Goal: Information Seeking & Learning: Learn about a topic

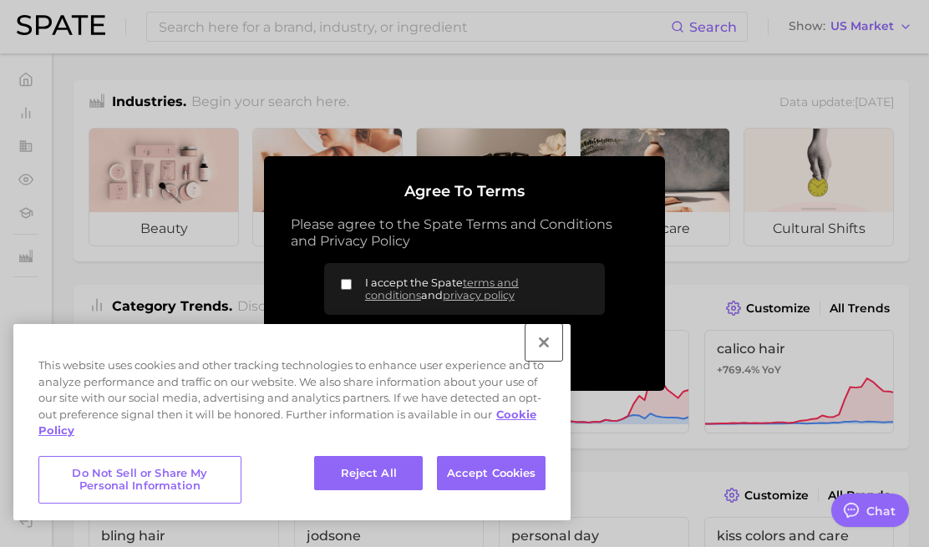
click at [541, 348] on button "Close" at bounding box center [543, 342] width 37 height 37
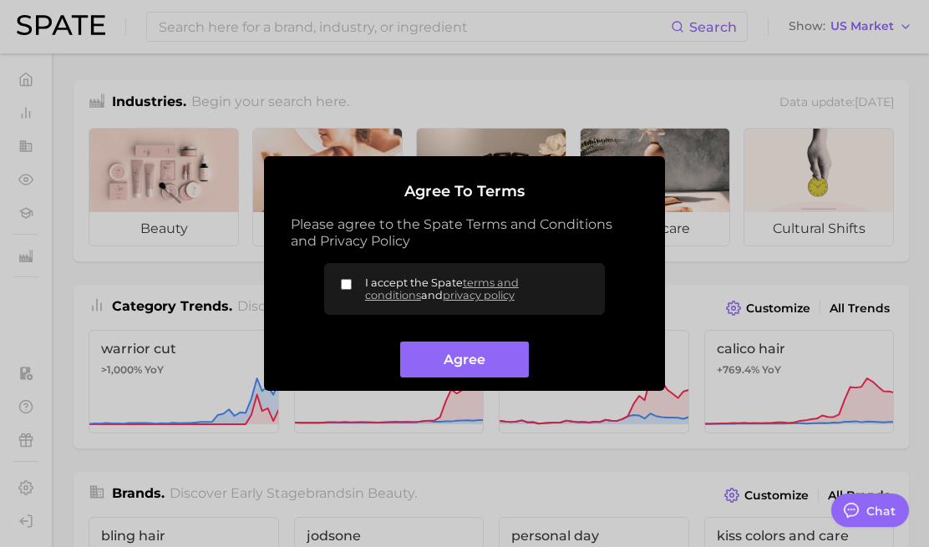
click at [342, 279] on input "I accept the Spate terms and conditions and privacy policy" at bounding box center [346, 284] width 11 height 11
checkbox input "true"
click at [426, 352] on button "Agree" at bounding box center [464, 360] width 128 height 36
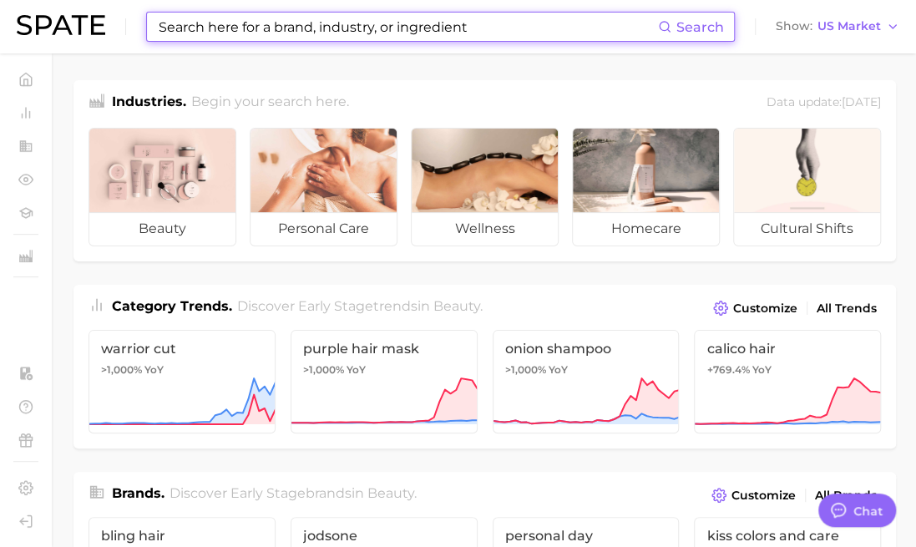
click at [311, 36] on input at bounding box center [407, 27] width 501 height 28
click at [311, 36] on body "Search Show US Market Home Trends by Category Ingredients Hashtags Brands by Ca…" at bounding box center [458, 273] width 916 height 547
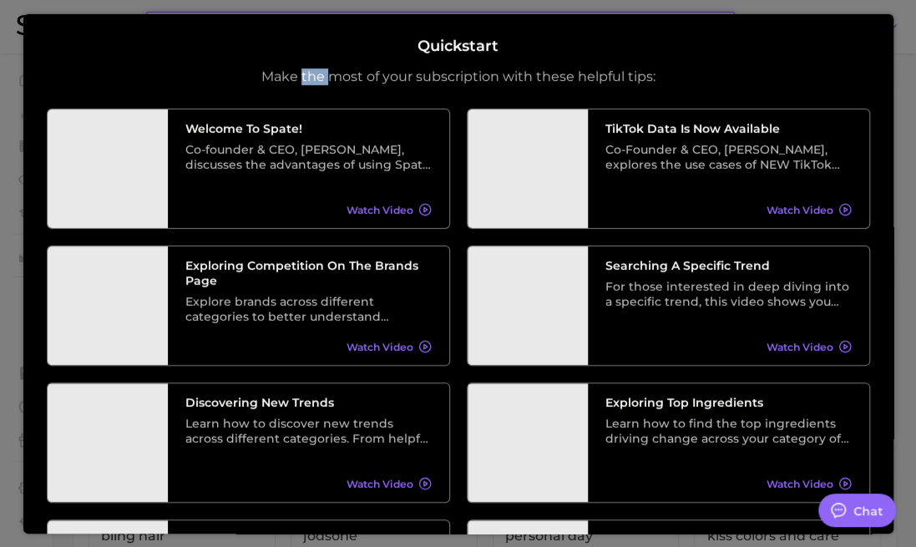
click at [311, 36] on div "Quickstart Make the most of your subscription with these helpful tips: Welcome …" at bounding box center [458, 272] width 870 height 519
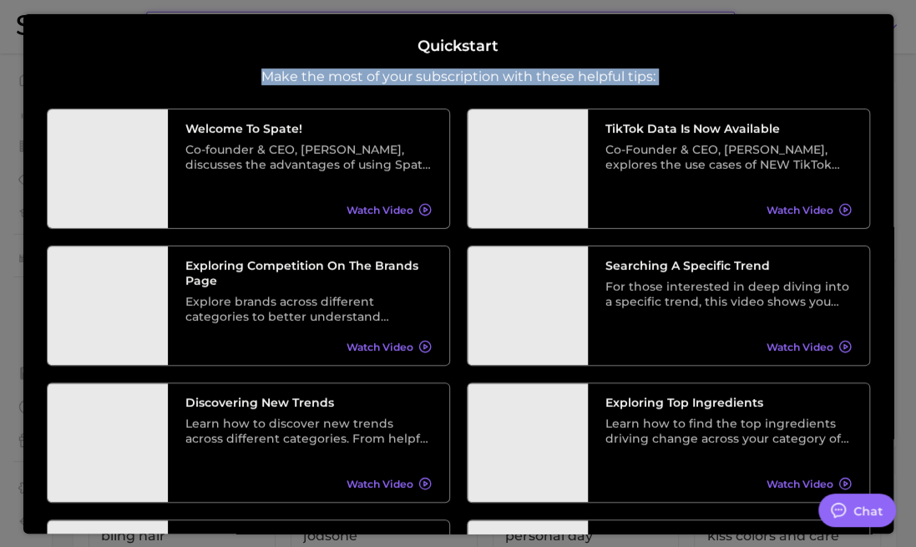
click at [311, 36] on div "Quickstart Make the most of your subscription with these helpful tips: Welcome …" at bounding box center [458, 272] width 870 height 519
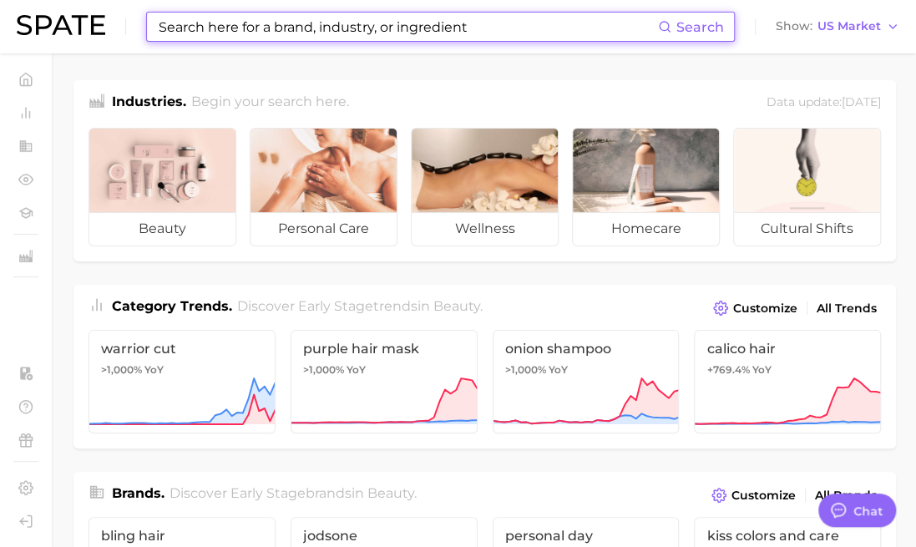
click at [448, 30] on input at bounding box center [407, 27] width 501 height 28
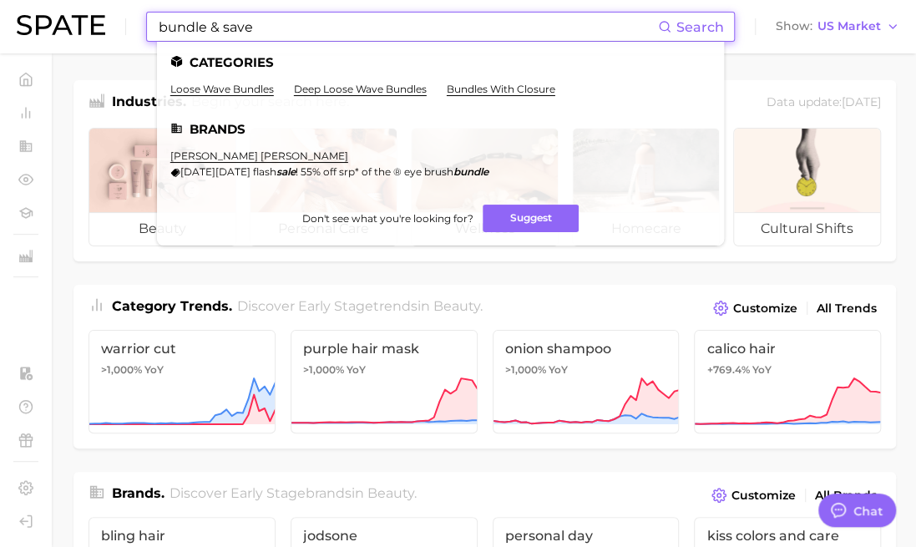
type input "bundle & save"
click at [686, 29] on span "Search" at bounding box center [700, 27] width 48 height 16
click at [380, 19] on input "bundle & save" at bounding box center [407, 27] width 501 height 28
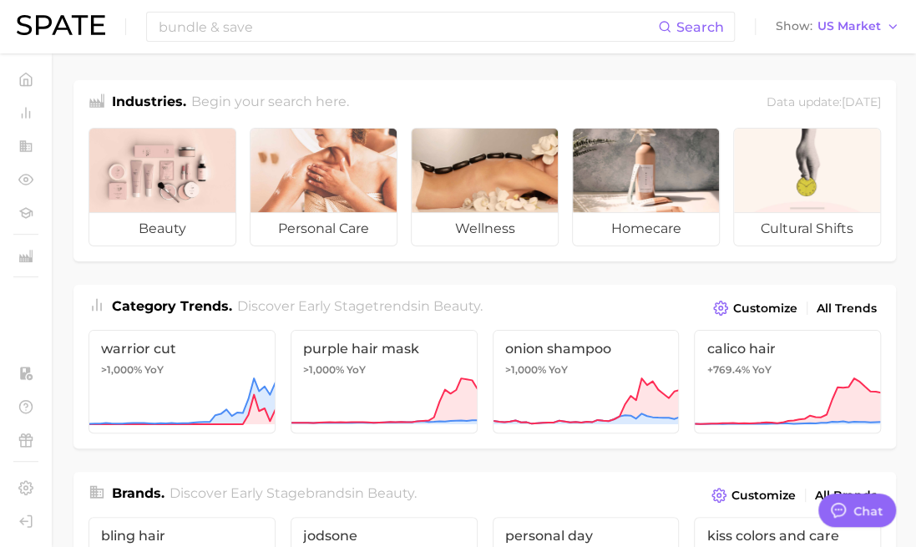
scroll to position [92, 0]
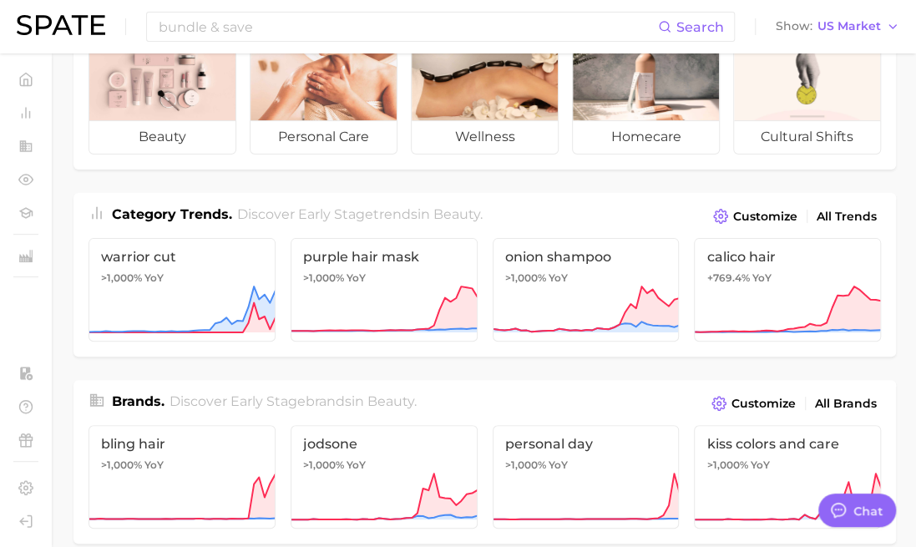
click at [412, 218] on span "Discover Early Stage trends in beauty ." at bounding box center [360, 214] width 246 height 16
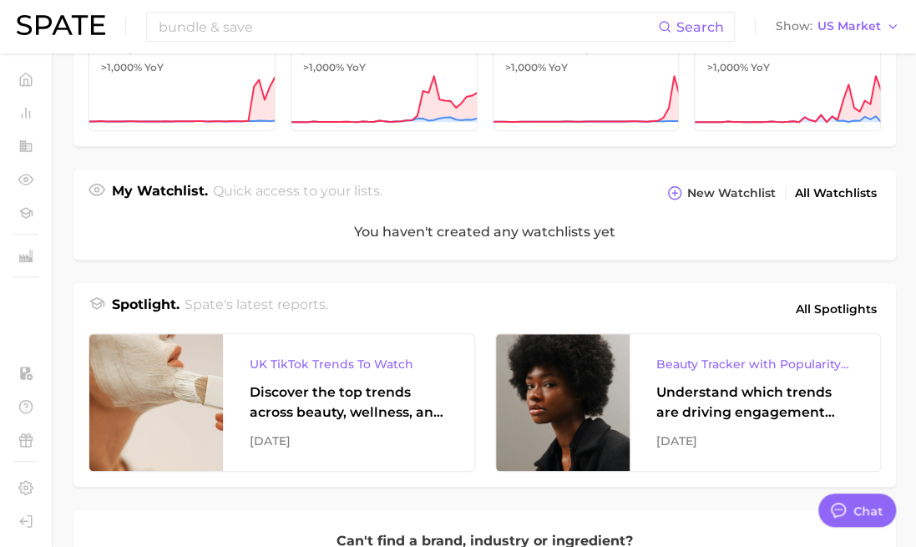
scroll to position [510, 0]
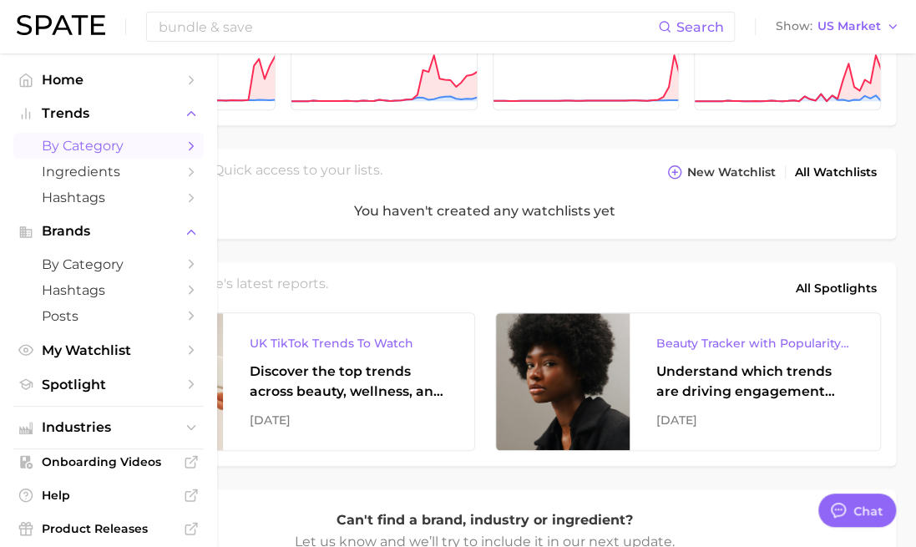
click at [82, 149] on span "by Category" at bounding box center [109, 146] width 134 height 16
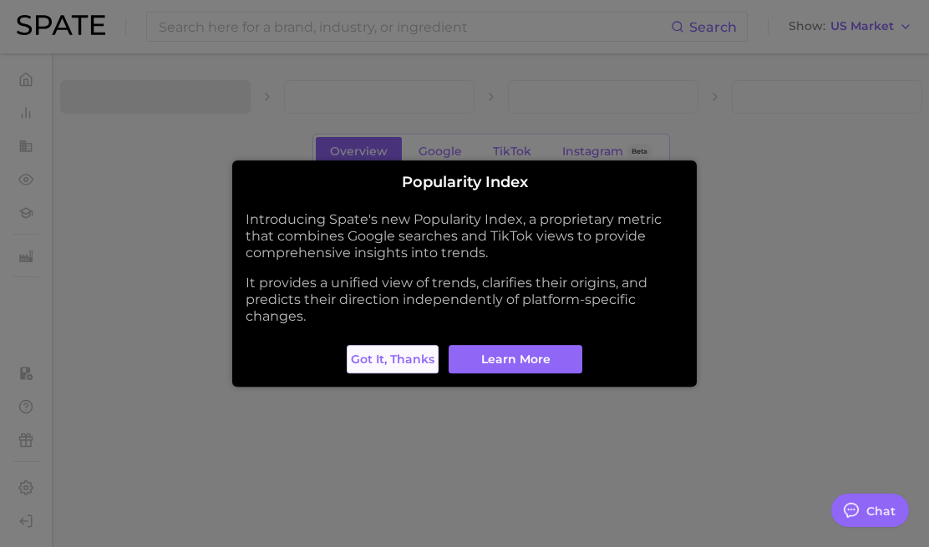
click at [404, 357] on span "Got it, thanks" at bounding box center [393, 359] width 84 height 14
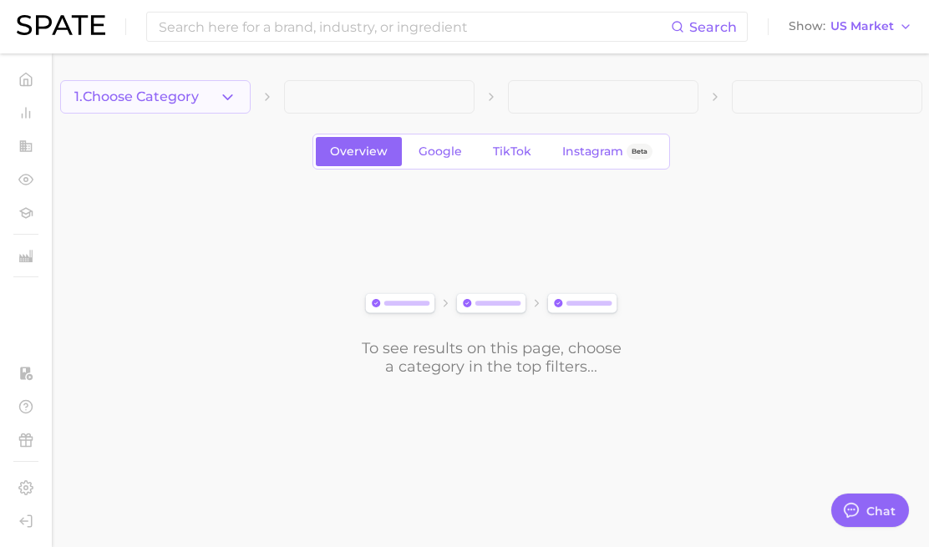
click at [225, 101] on icon "button" at bounding box center [228, 98] width 18 height 18
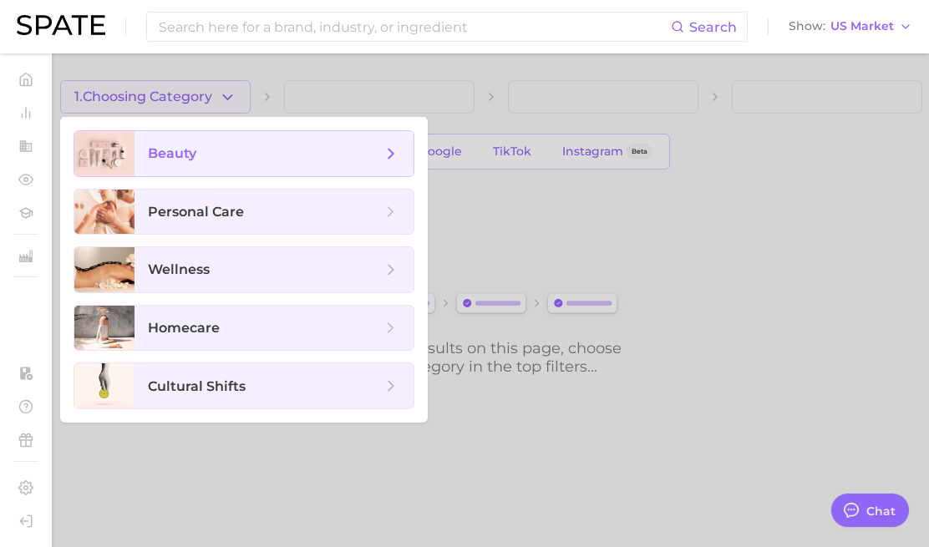
click at [230, 157] on span "beauty" at bounding box center [265, 153] width 234 height 18
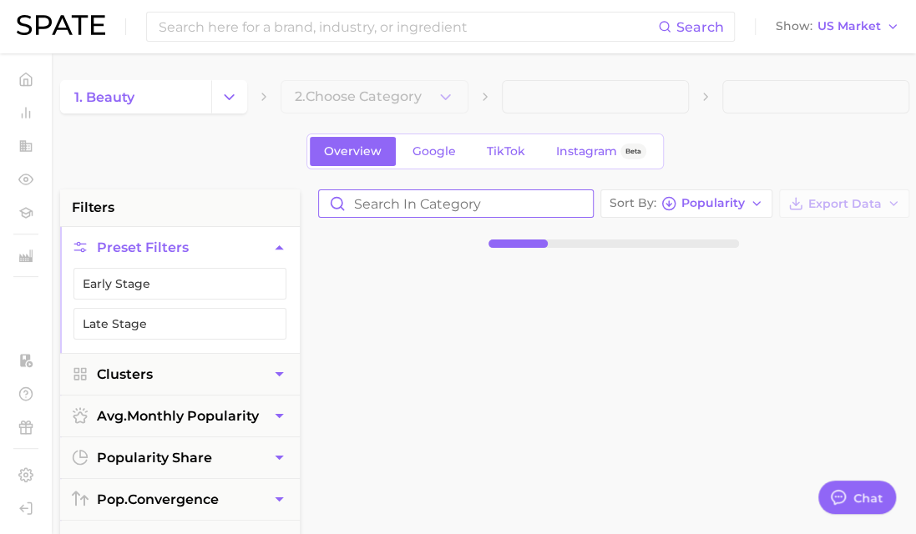
click at [477, 202] on input "Search in category" at bounding box center [456, 203] width 274 height 27
type input "e"
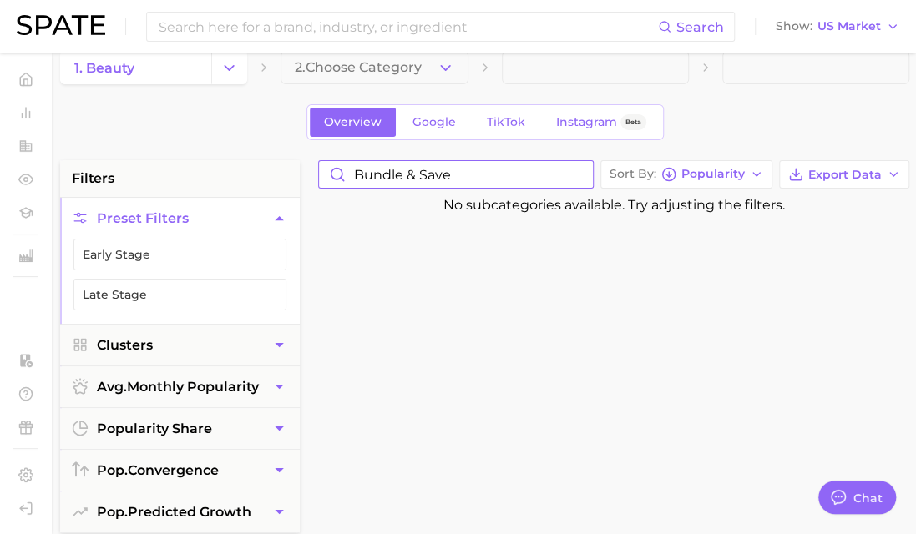
scroll to position [28, 0]
click at [463, 170] on input "bundle & save" at bounding box center [456, 175] width 274 height 27
type input "value sets"
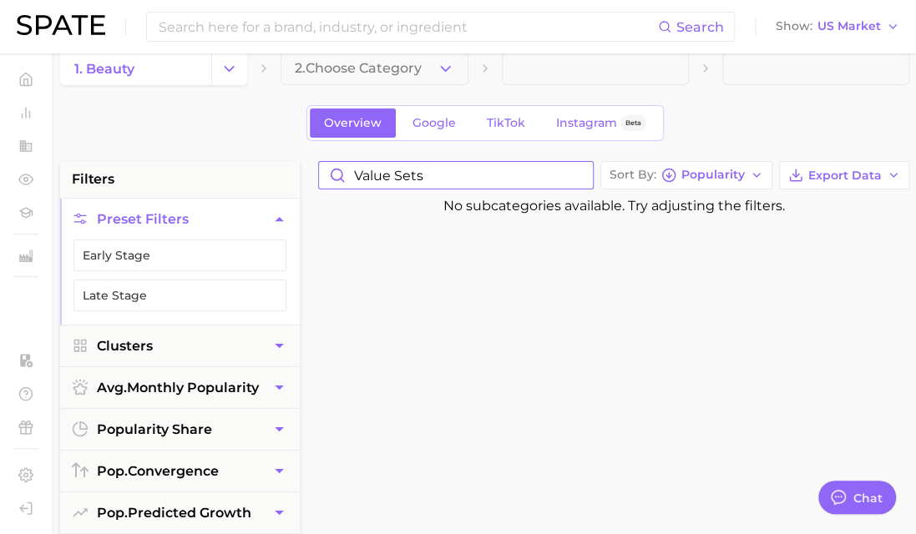
click at [464, 173] on input "value sets" at bounding box center [456, 175] width 274 height 27
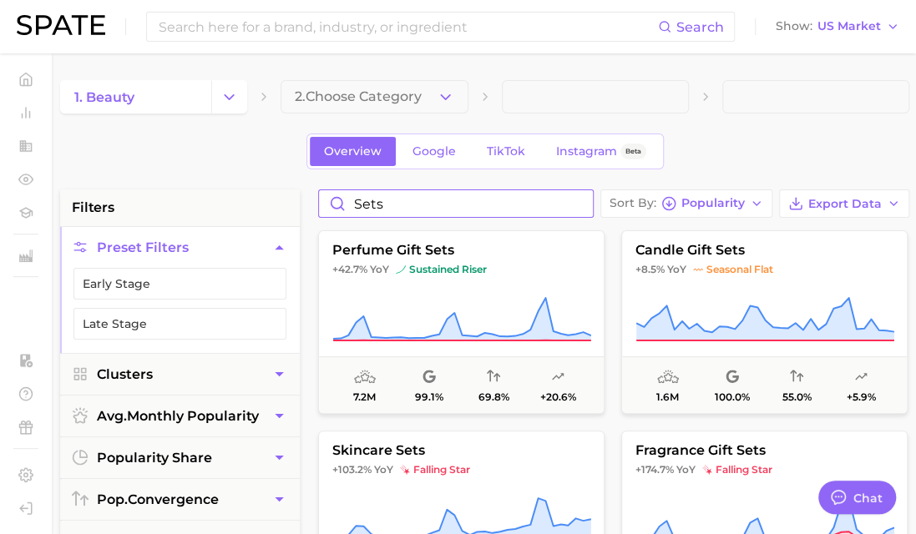
click at [420, 202] on input "sets" at bounding box center [456, 203] width 274 height 27
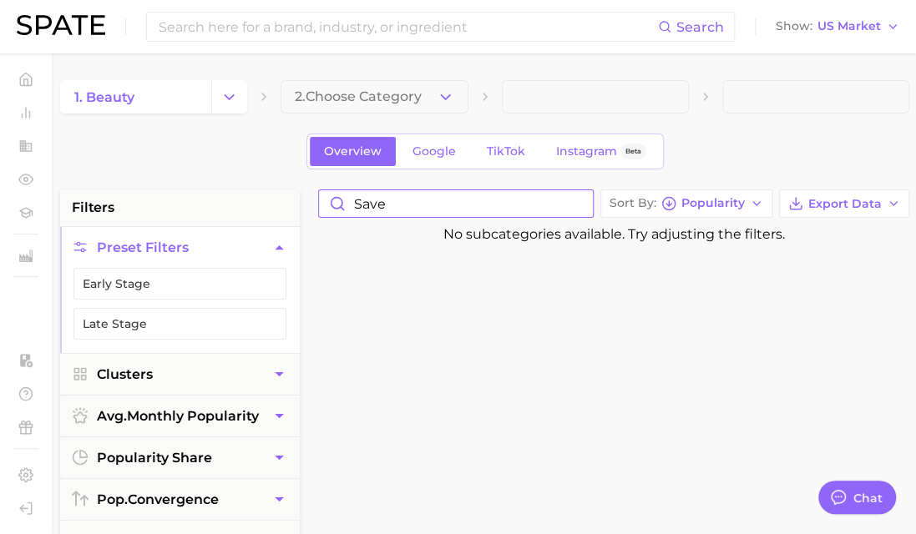
click at [420, 202] on input "save" at bounding box center [456, 203] width 274 height 27
type input "value"
click at [390, 103] on span "2. Choose Category" at bounding box center [358, 96] width 127 height 15
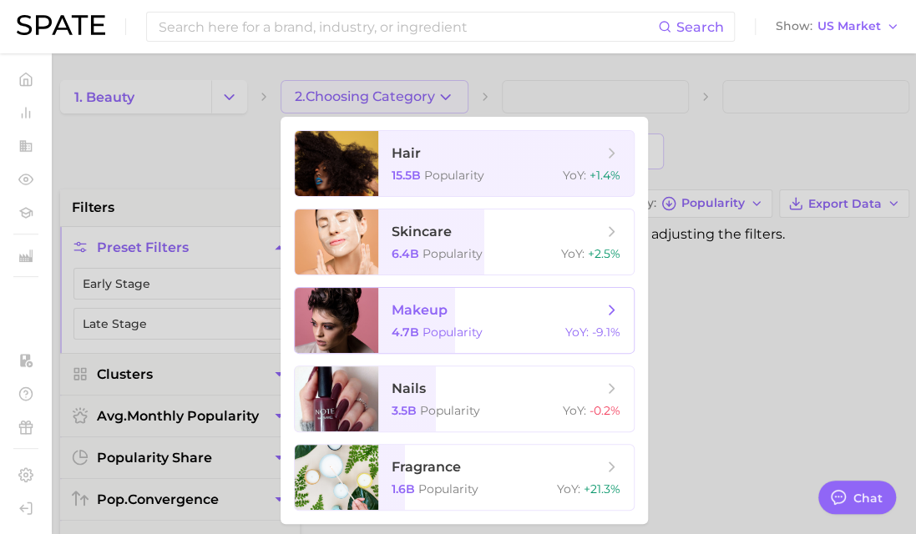
click at [498, 317] on span "makeup" at bounding box center [497, 310] width 210 height 18
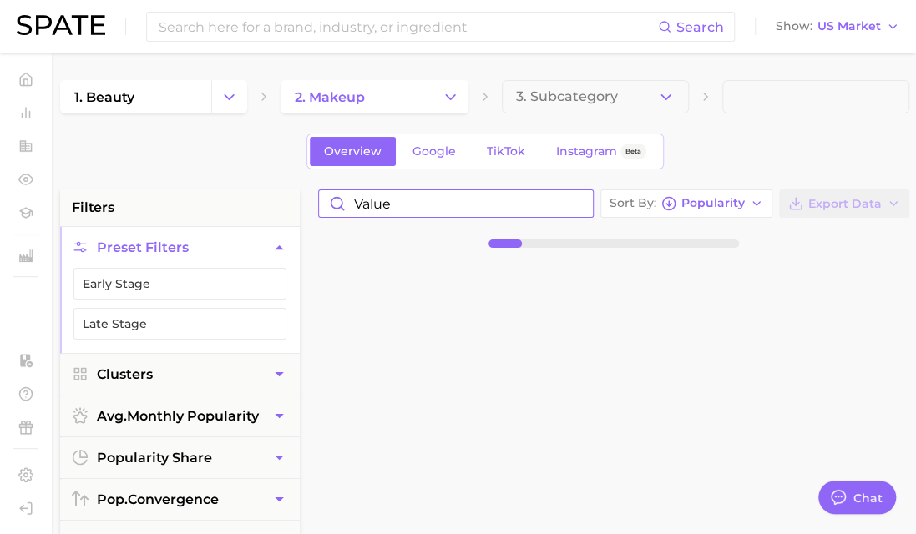
click at [447, 198] on input "value" at bounding box center [456, 203] width 274 height 27
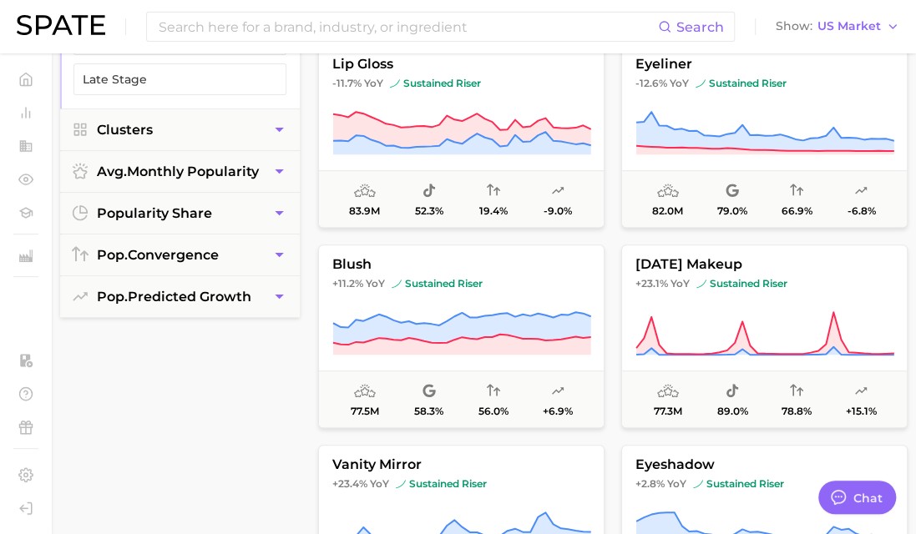
scroll to position [343, 0]
